Goal: Subscribe to service/newsletter

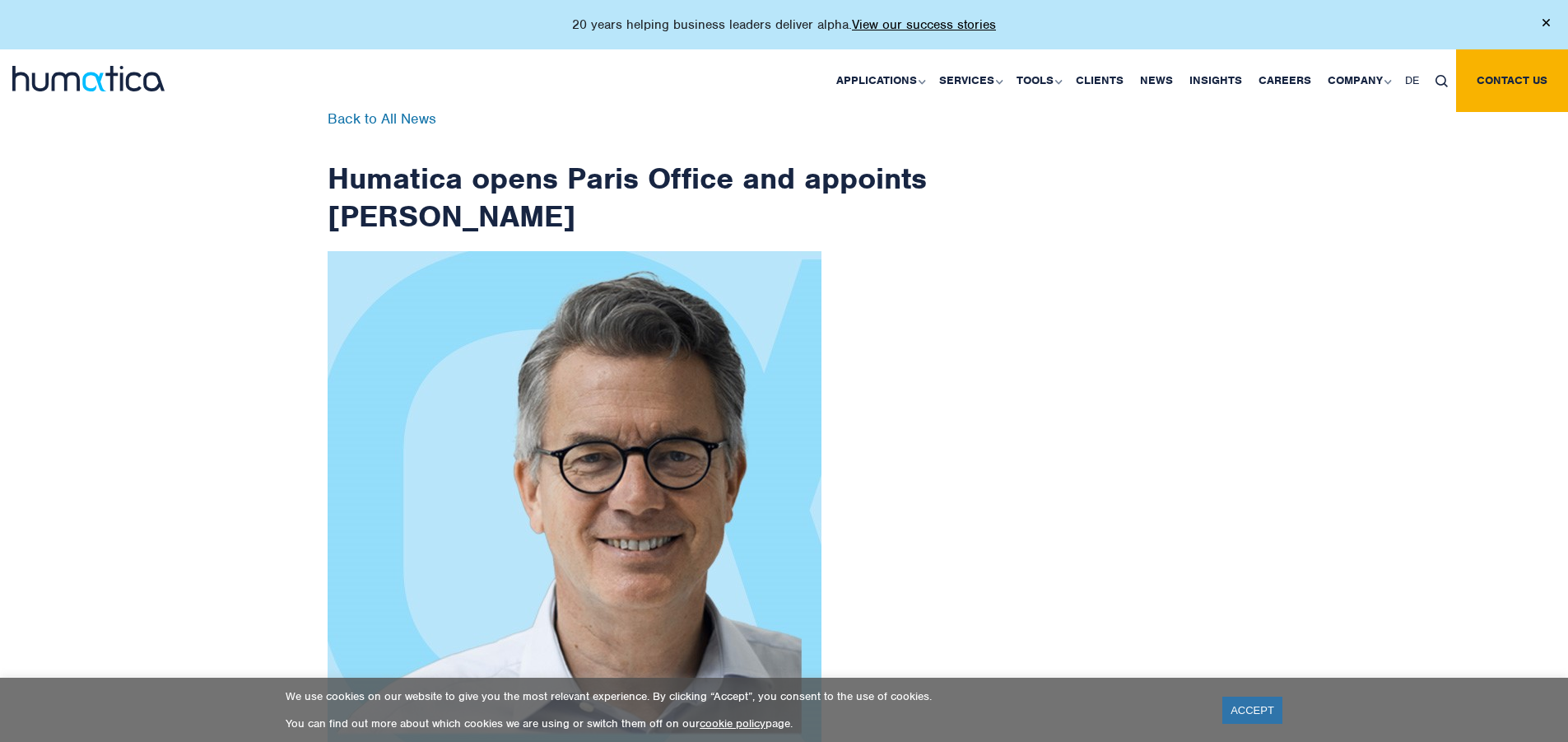
scroll to position [2626, 0]
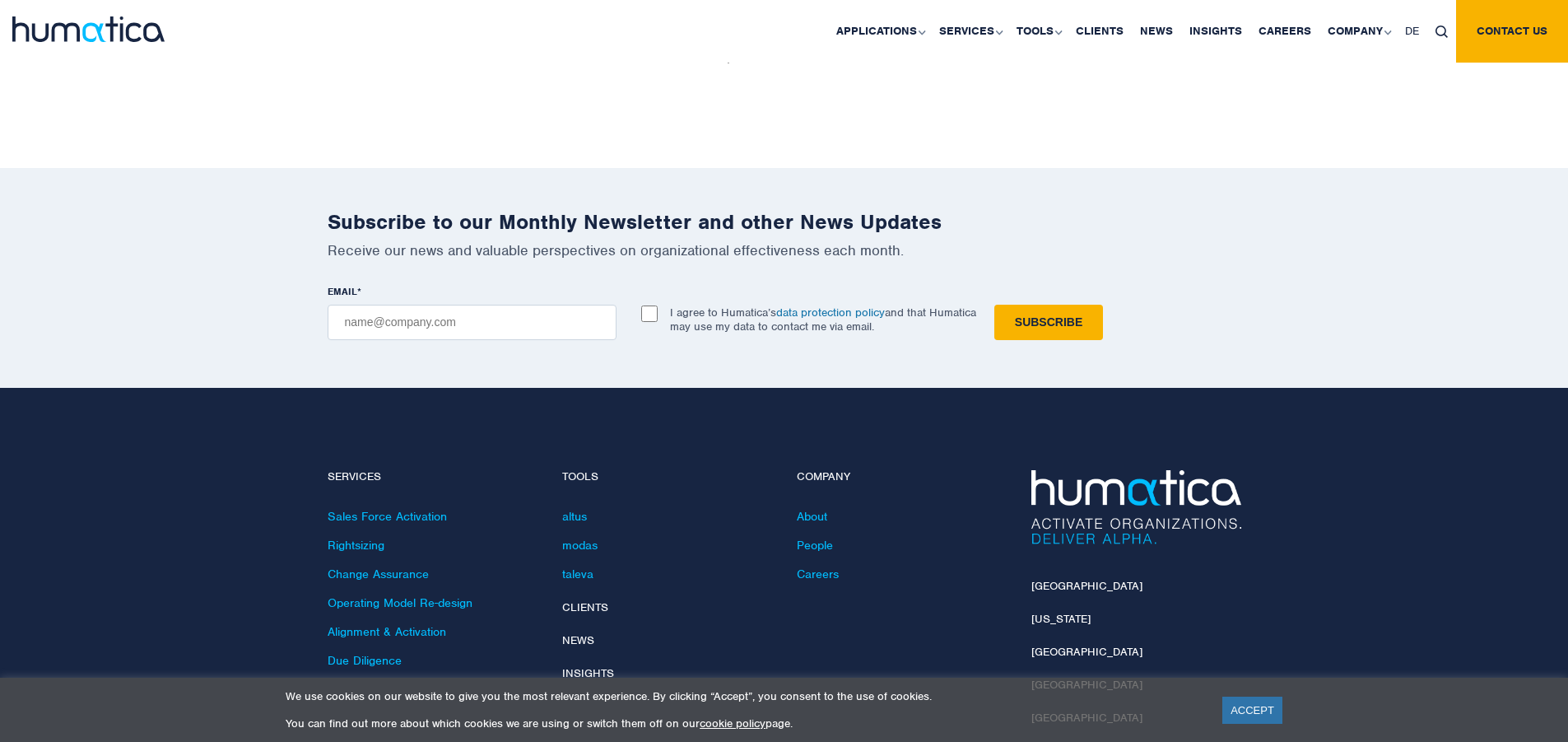
checkbox input "true"
type input "[EMAIL_ADDRESS][DOMAIN_NAME]"
click at [994, 304] on input "Subscribe" at bounding box center [1048, 322] width 108 height 36
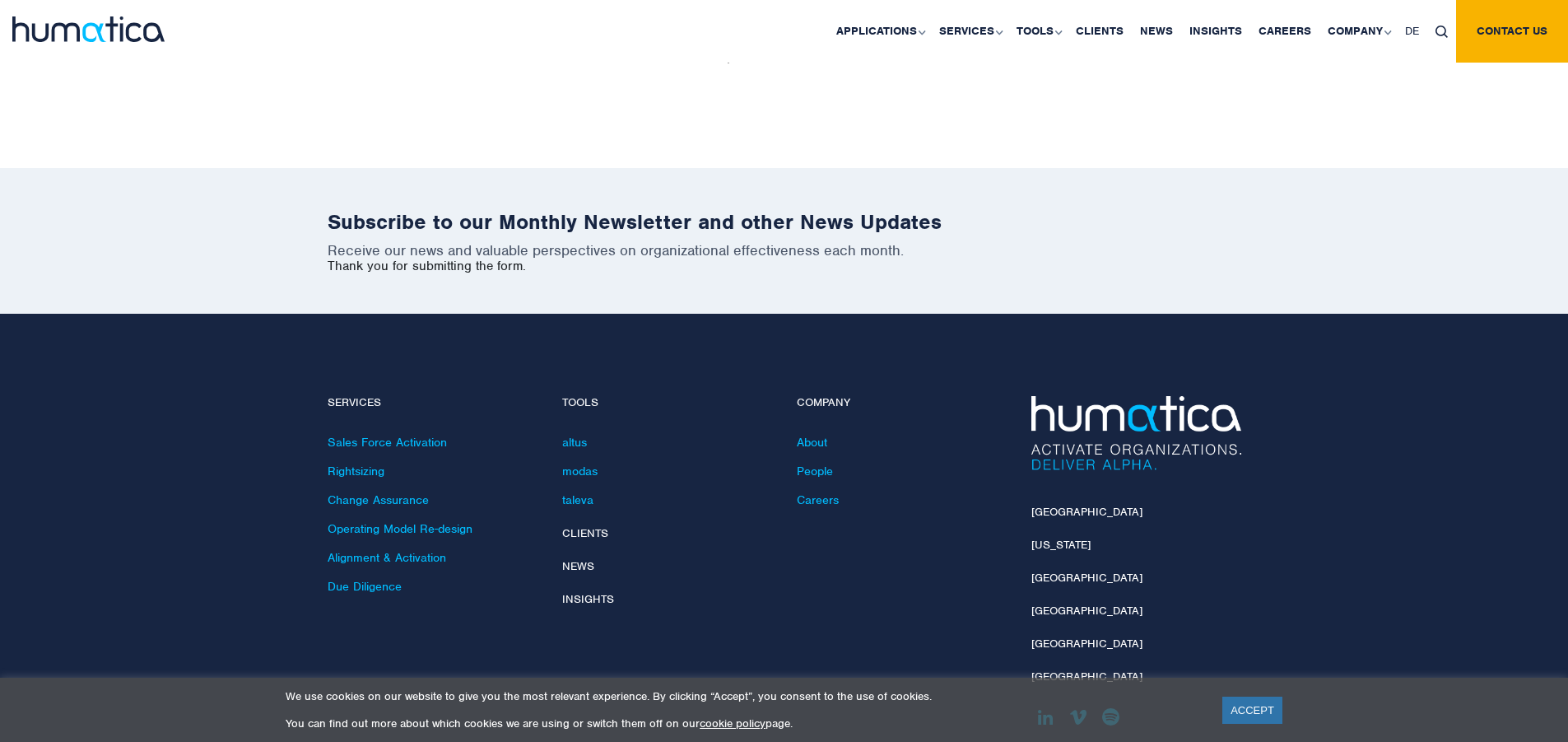
scroll to position [2552, 0]
